Goal: Find specific page/section: Find specific page/section

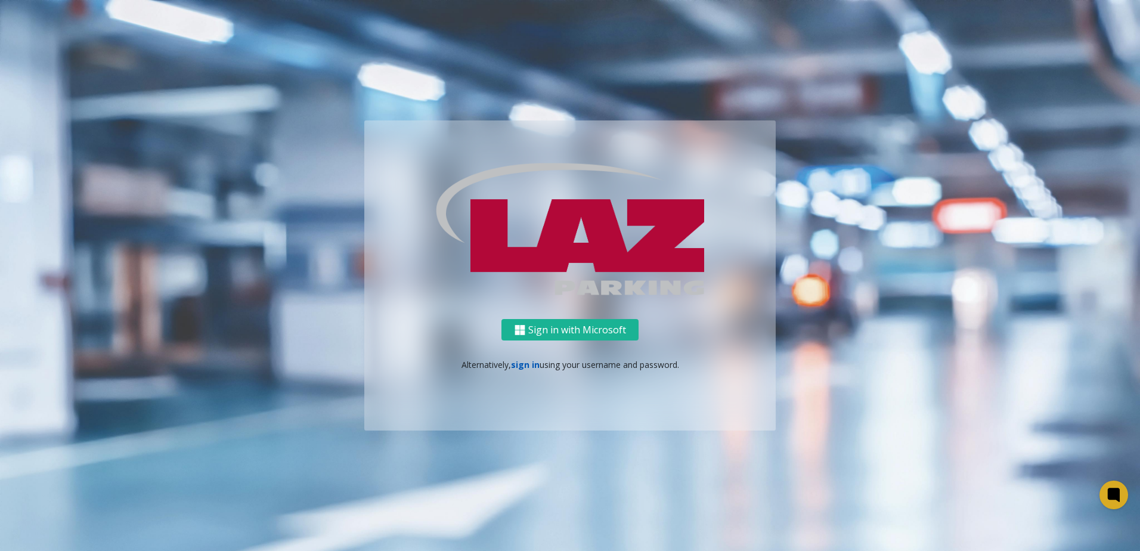
click at [518, 367] on link "sign in" at bounding box center [525, 364] width 29 height 11
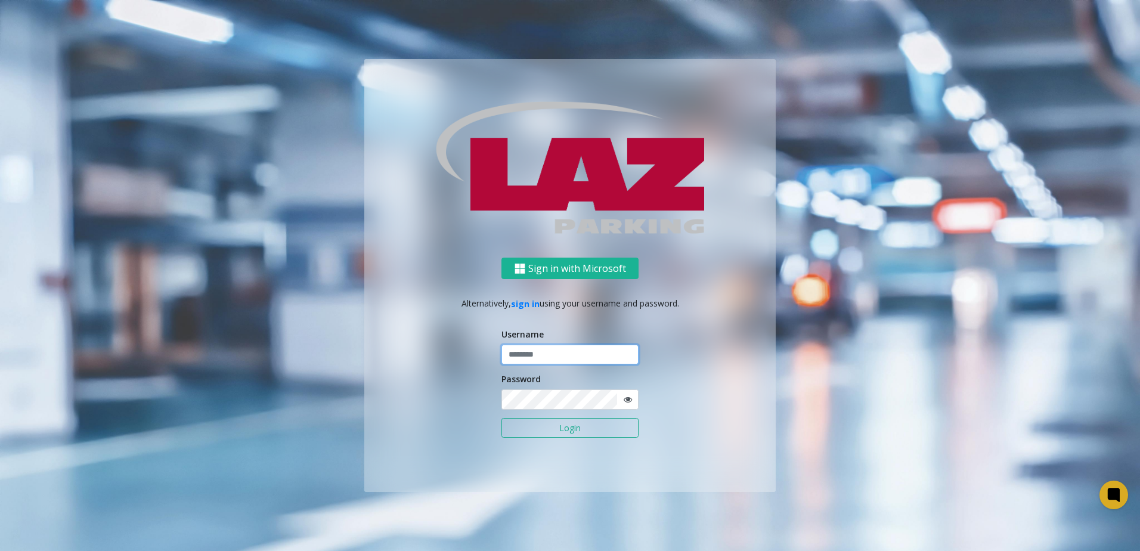
type input "*******"
click at [527, 432] on button "Login" at bounding box center [569, 428] width 137 height 20
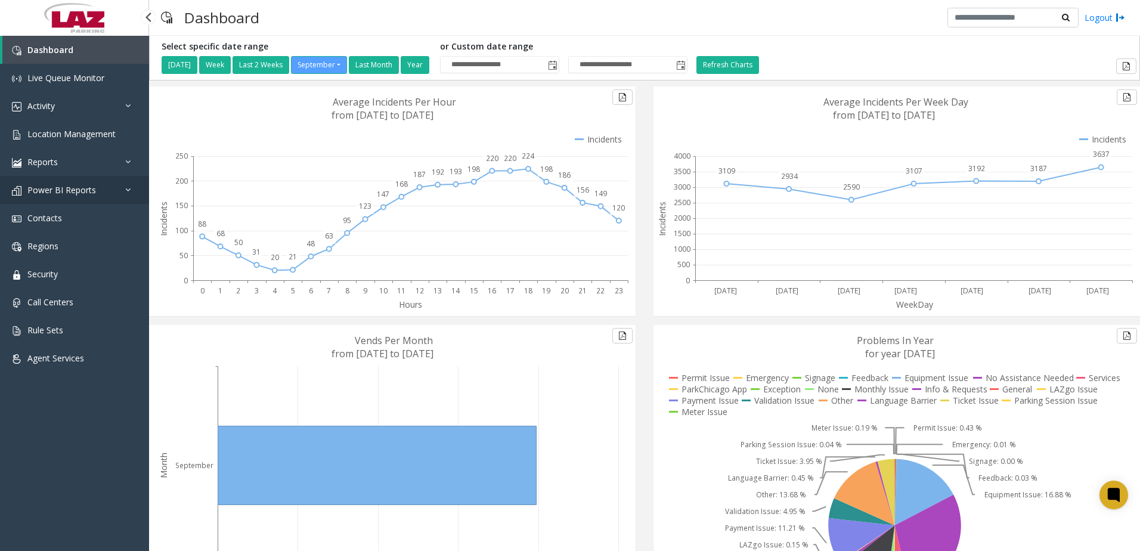
click at [70, 187] on span "Power BI Reports" at bounding box center [61, 189] width 69 height 11
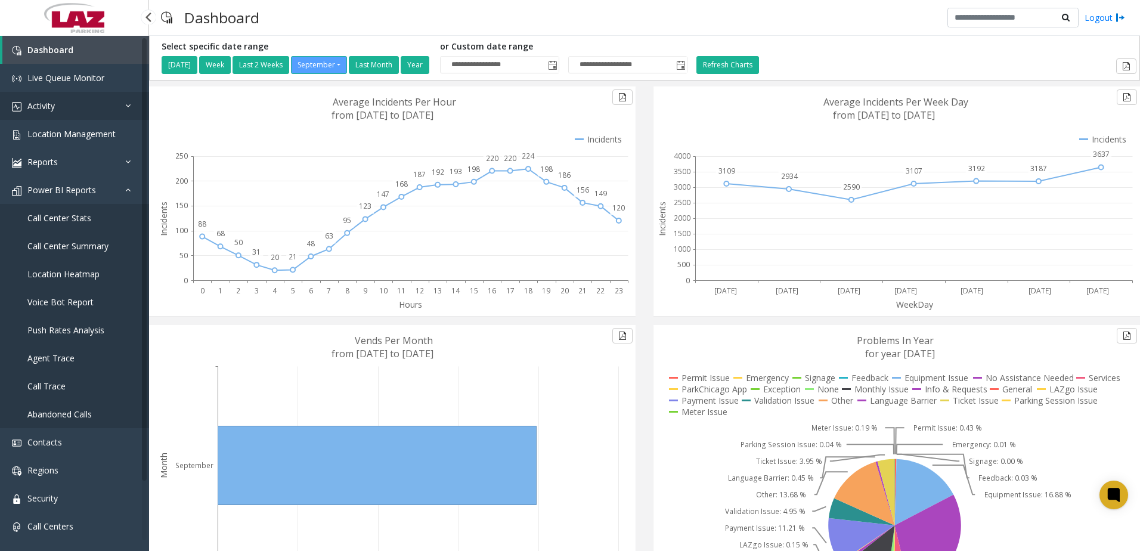
click at [63, 116] on link "Activity" at bounding box center [74, 106] width 149 height 28
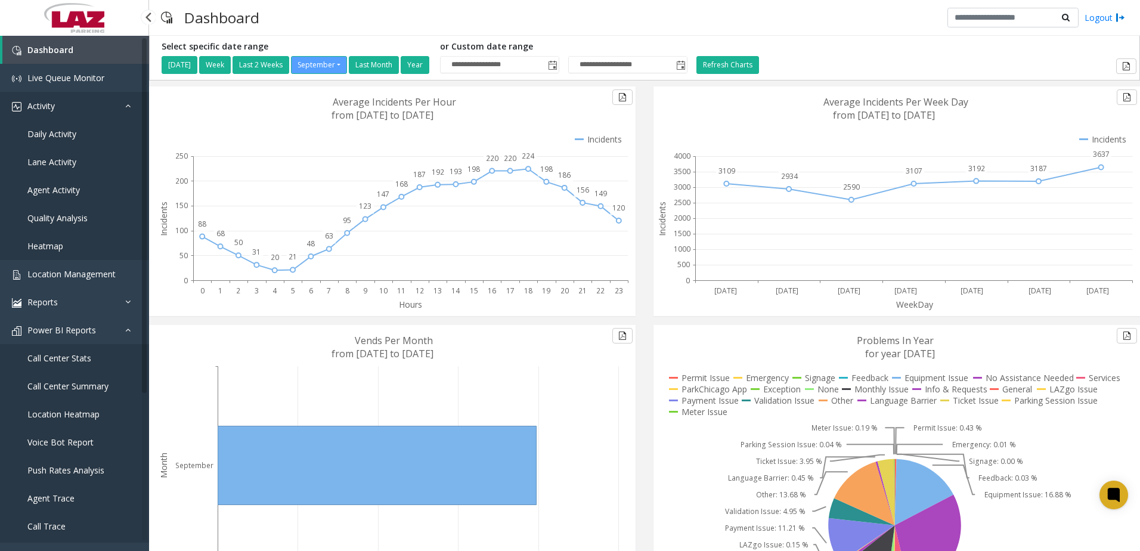
click at [58, 109] on link "Activity" at bounding box center [74, 106] width 149 height 28
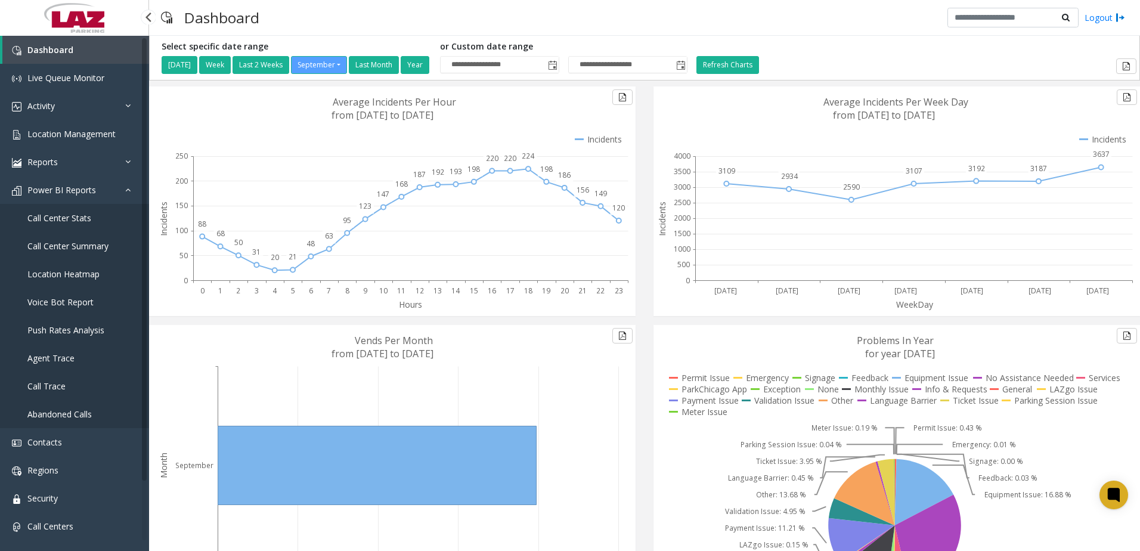
click at [79, 275] on span "Location Heatmap" at bounding box center [63, 273] width 72 height 11
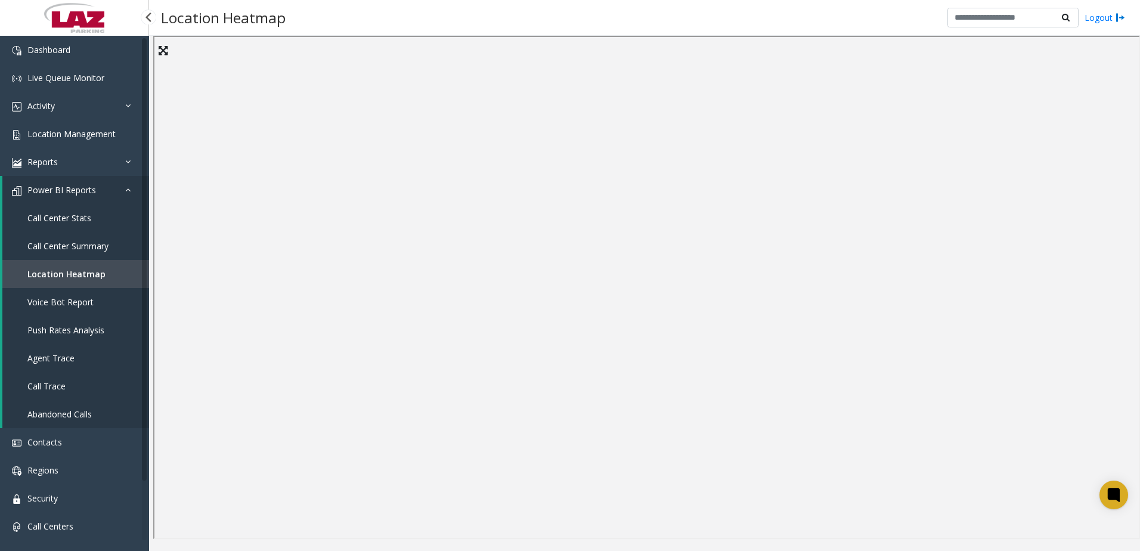
click at [52, 187] on span "Power BI Reports" at bounding box center [61, 189] width 69 height 11
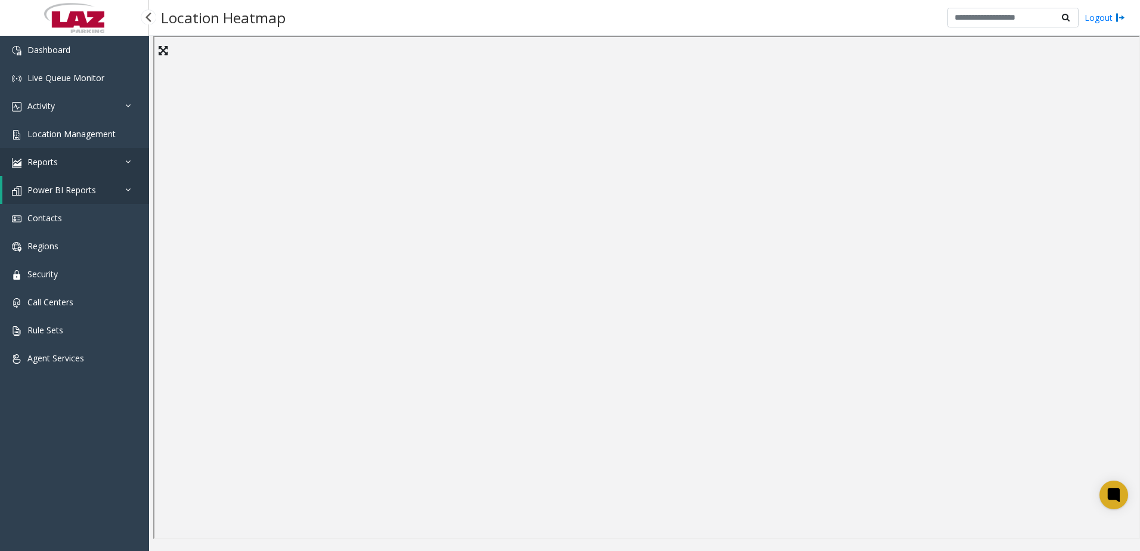
click at [45, 159] on span "Reports" at bounding box center [42, 161] width 30 height 11
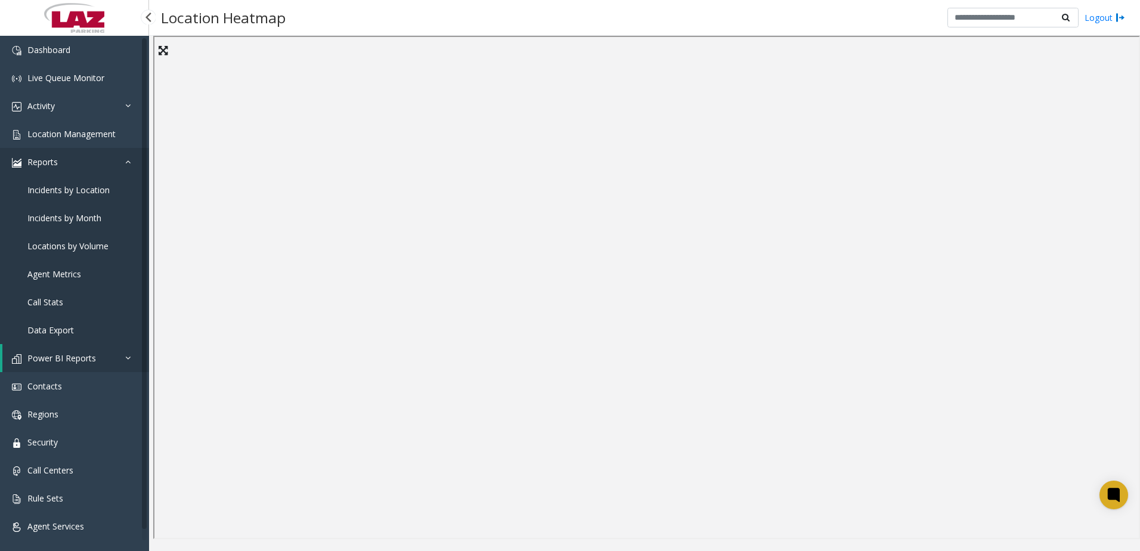
click at [45, 159] on span "Reports" at bounding box center [42, 161] width 30 height 11
